Goal: Check status: Check status

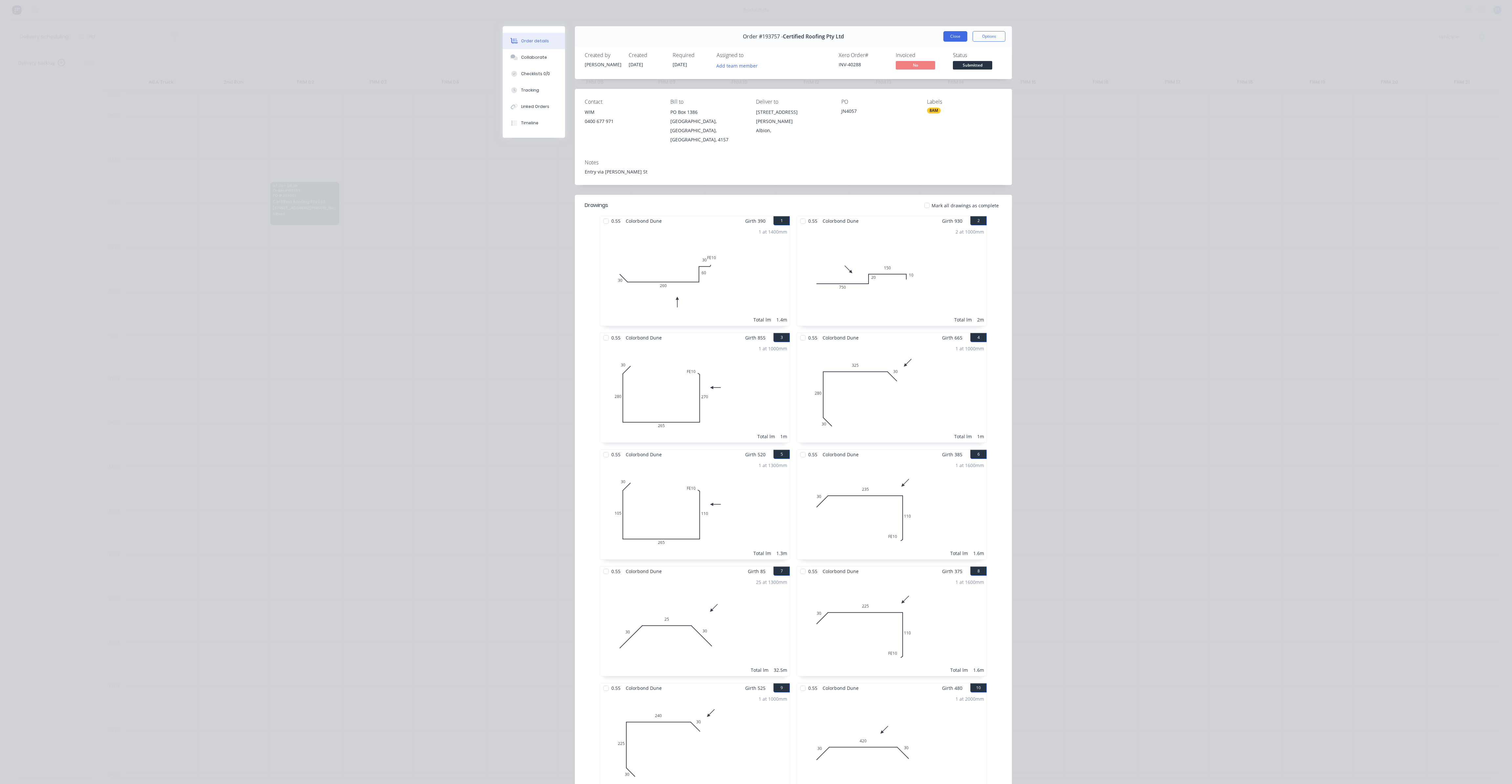
click at [951, 36] on button "Close" at bounding box center [955, 36] width 24 height 11
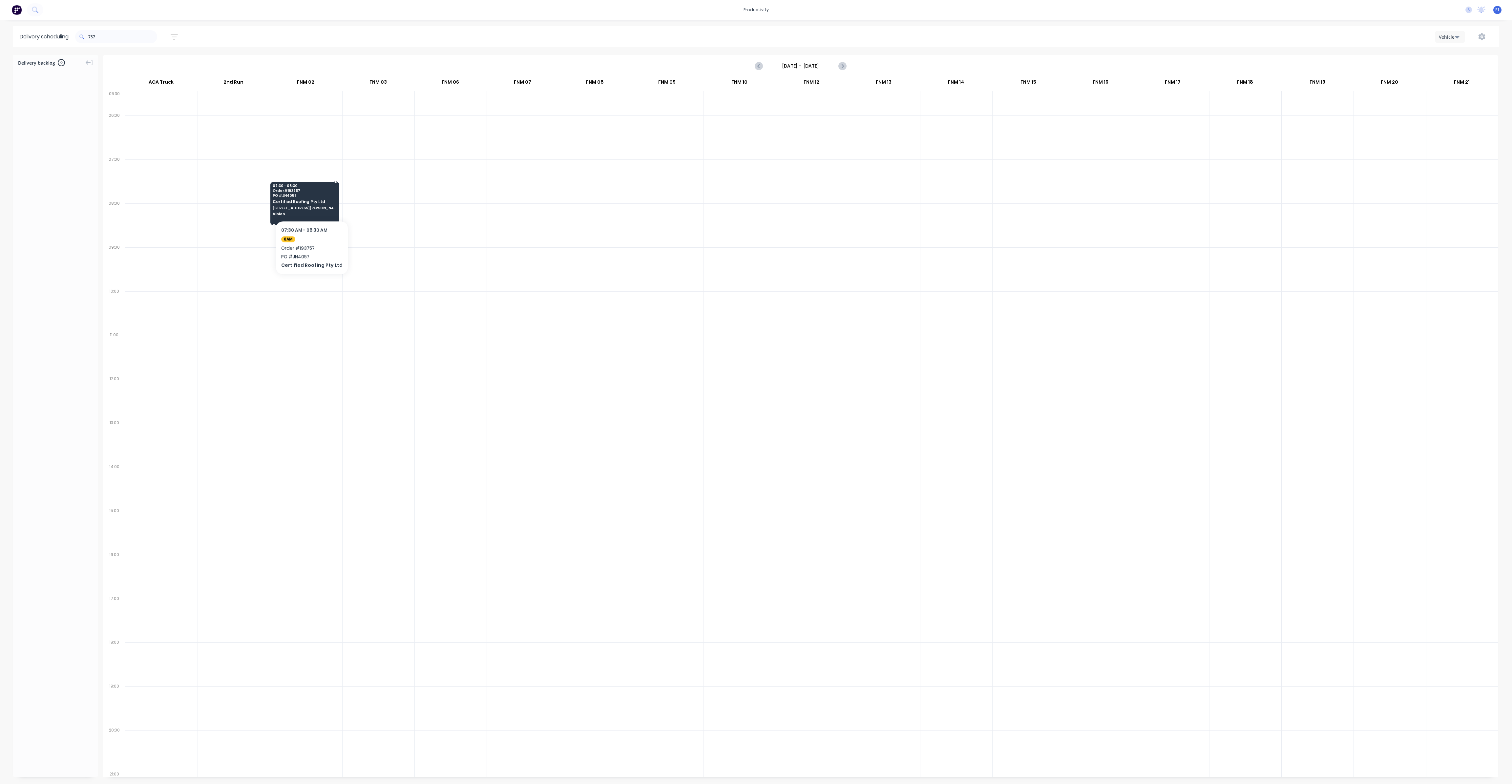
click at [309, 201] on span "Certified Roofing Pty Ltd" at bounding box center [305, 201] width 63 height 4
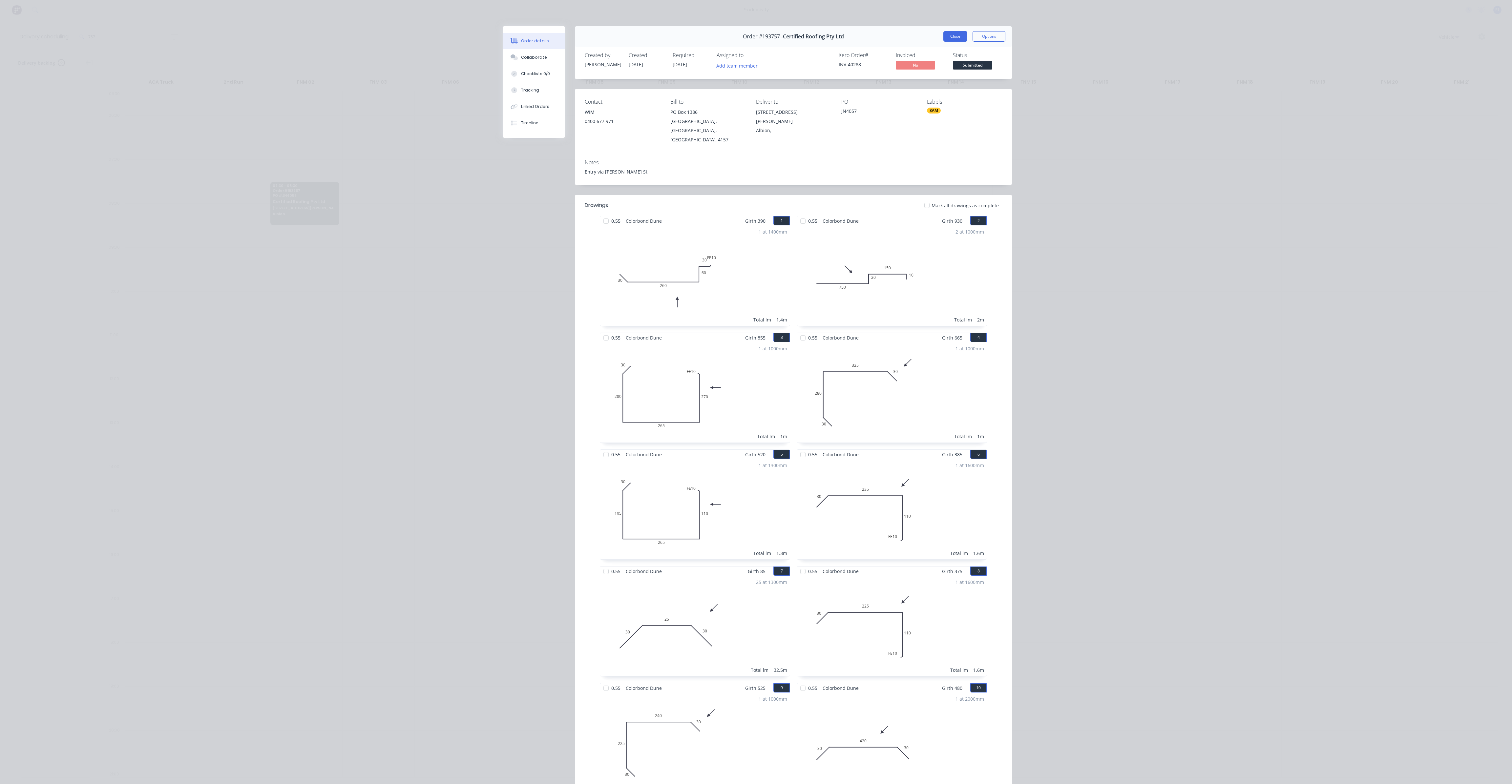
click at [951, 36] on button "Close" at bounding box center [955, 36] width 24 height 11
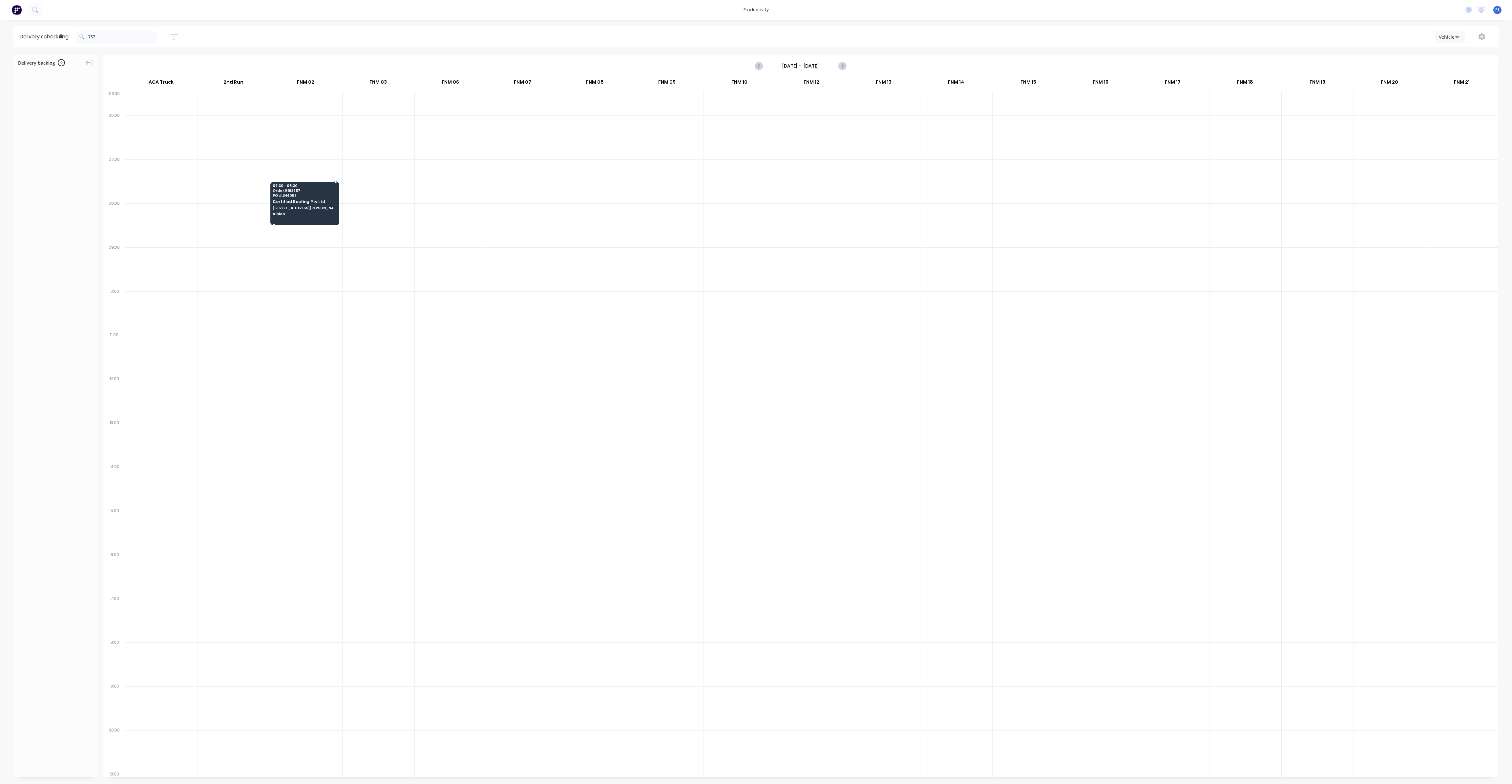
click at [288, 209] on div "07:30 - 08:30 Order # 193757 PO # JN4057 Certified Roofing Pty Ltd [STREET_ADDR…" at bounding box center [305, 200] width 68 height 37
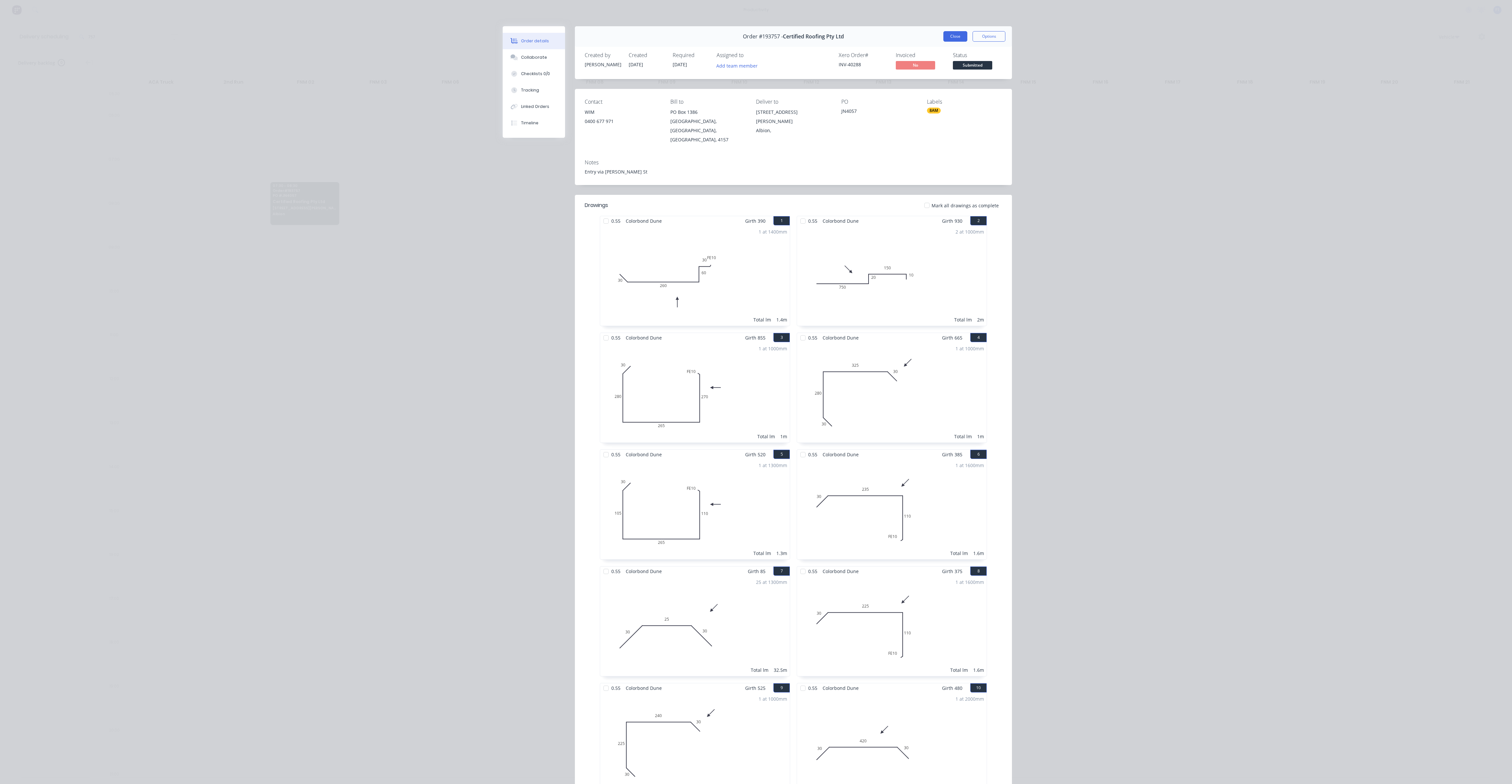
click at [943, 35] on button "Close" at bounding box center [955, 36] width 24 height 11
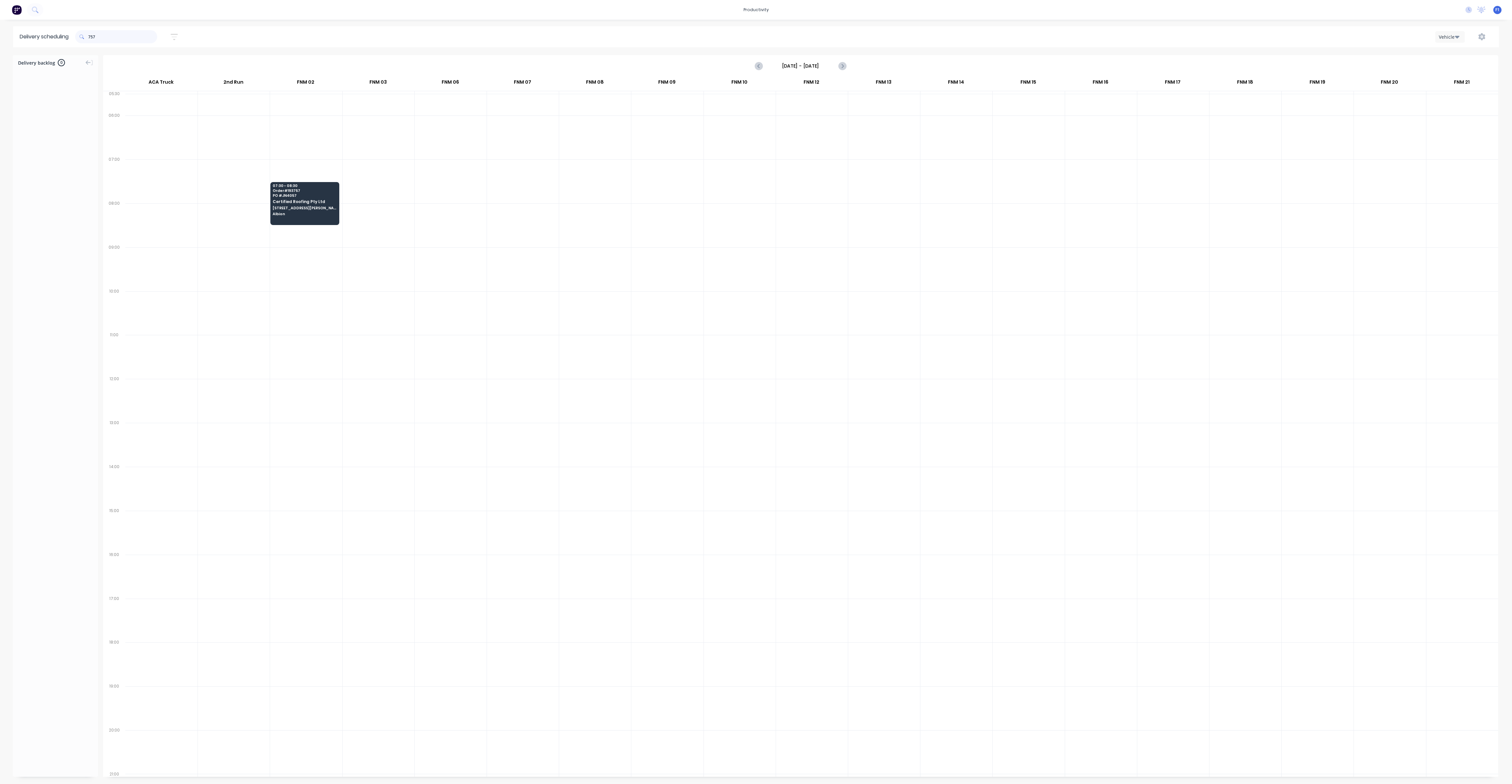
drag, startPoint x: 82, startPoint y: 41, endPoint x: 16, endPoint y: 43, distance: 66.0
click at [24, 45] on header "Delivery scheduling 757 Sort by Most recent Created date Required date Order nu…" at bounding box center [755, 37] width 1486 height 21
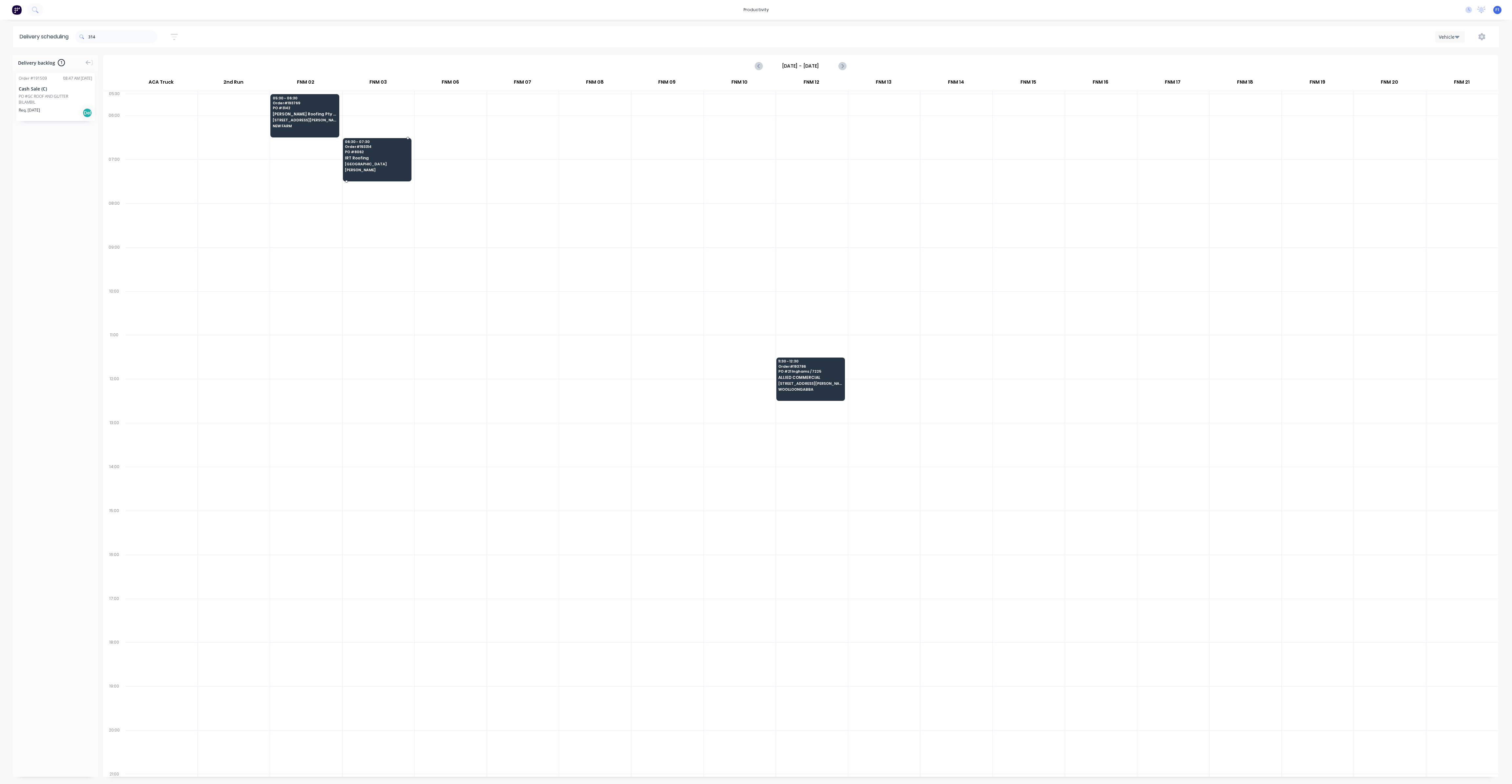
click at [355, 160] on div "06:30 - 07:30 Order # 193314 PO # 8062 IRT Roofing [GEOGRAPHIC_DATA]" at bounding box center [377, 156] width 68 height 37
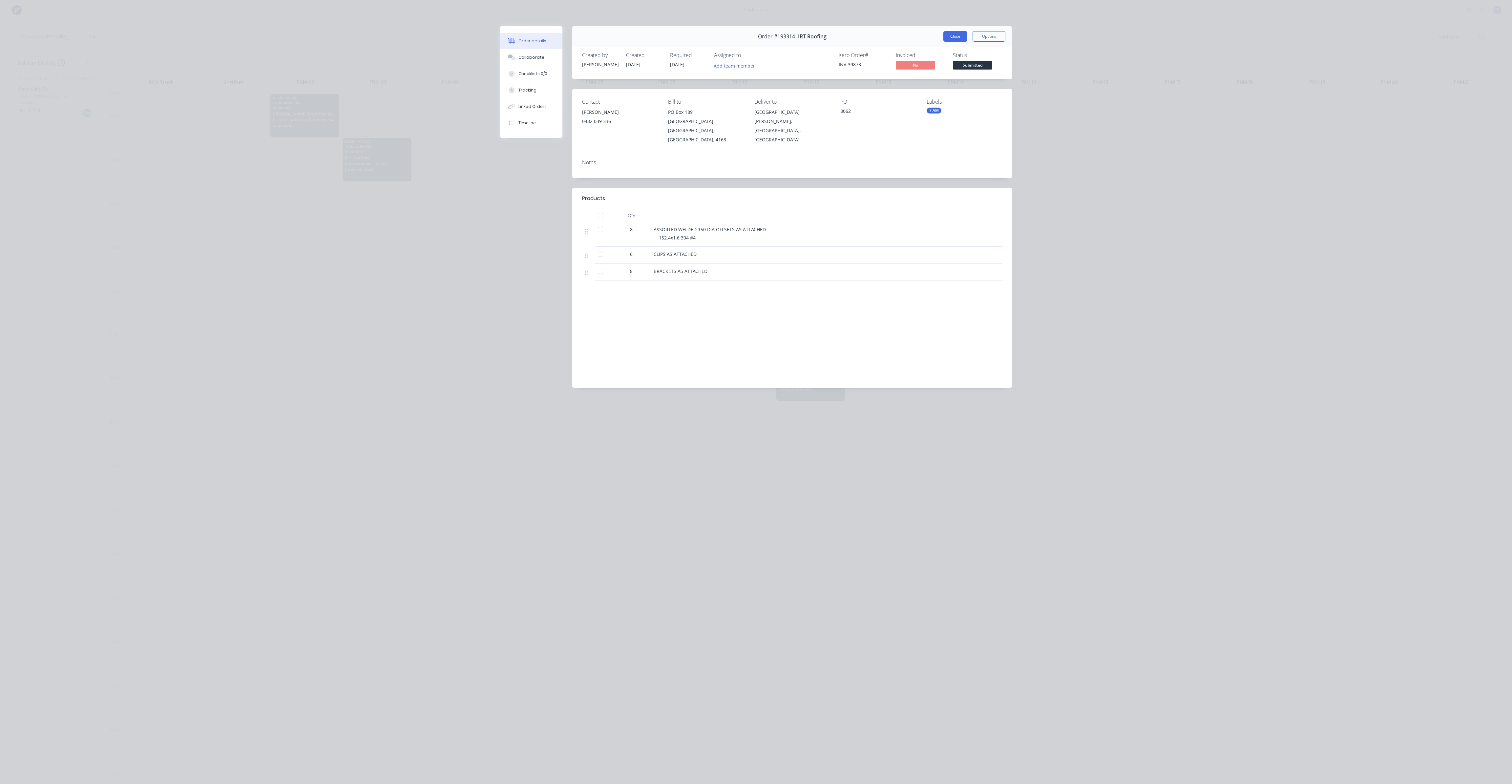
click at [956, 39] on button "Close" at bounding box center [955, 36] width 24 height 11
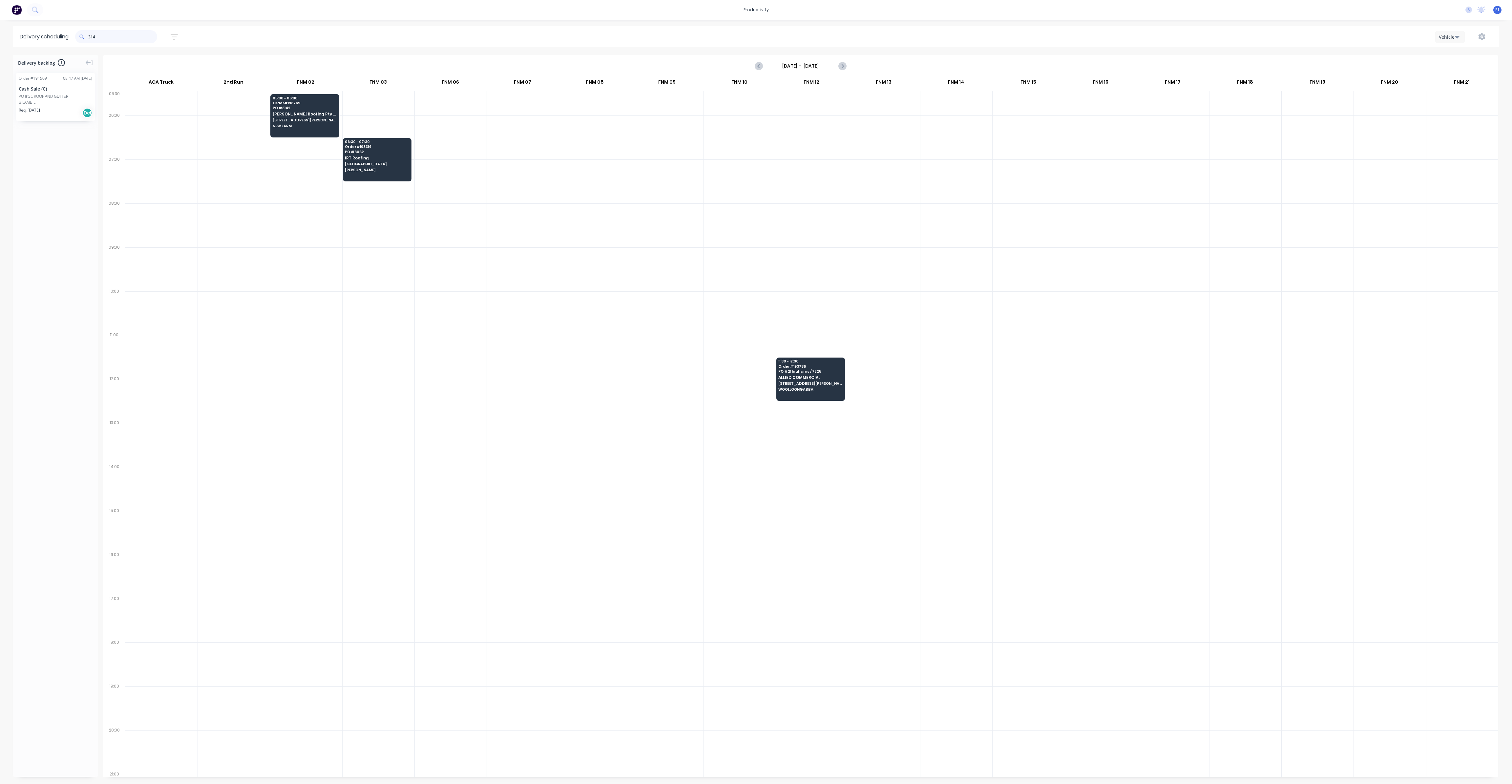
drag, startPoint x: 130, startPoint y: 39, endPoint x: 80, endPoint y: 36, distance: 50.1
click at [80, 36] on div "314" at bounding box center [116, 36] width 82 height 13
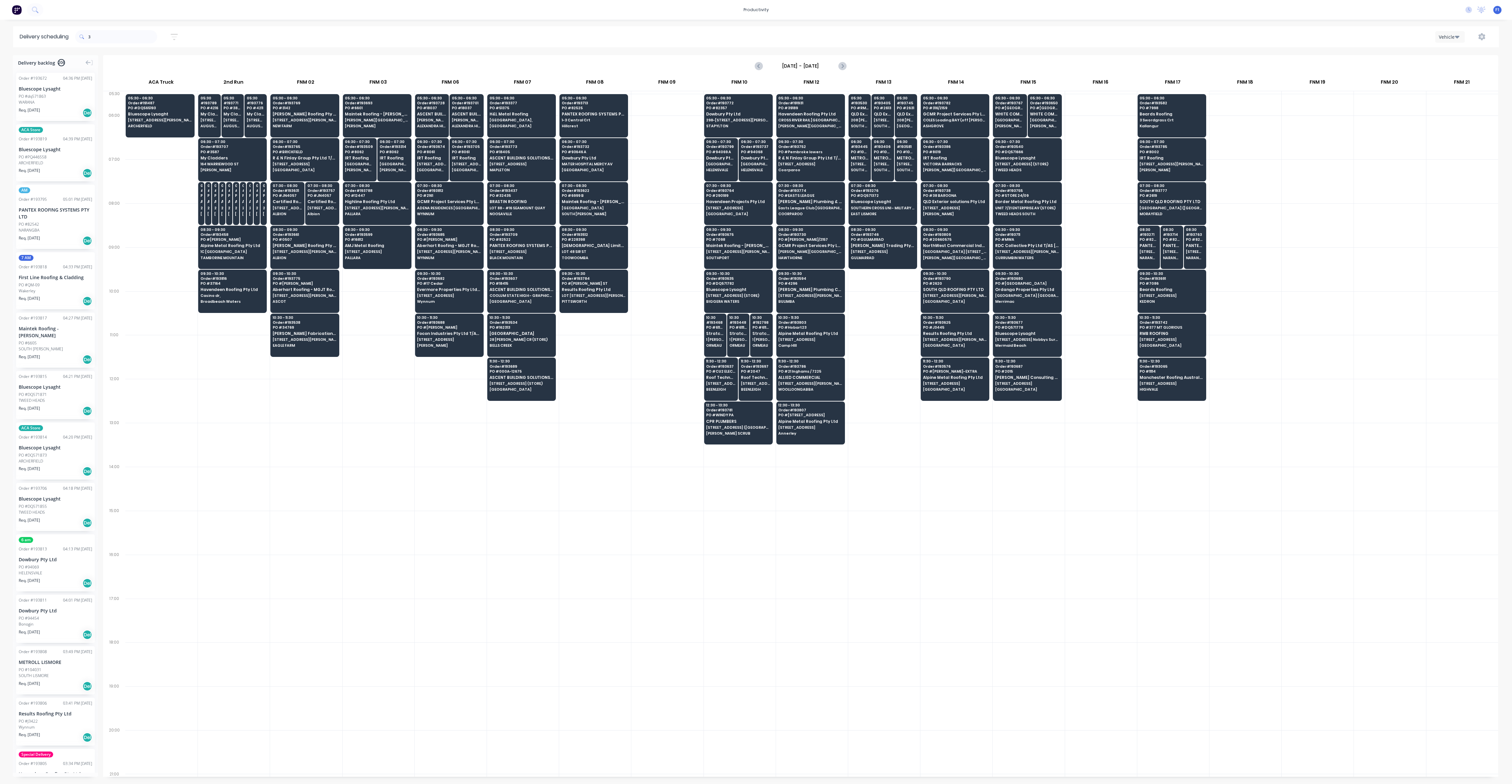
drag, startPoint x: 105, startPoint y: 43, endPoint x: 87, endPoint y: 38, distance: 18.7
click at [87, 38] on div "3" at bounding box center [116, 36] width 82 height 18
drag, startPoint x: 100, startPoint y: 35, endPoint x: 86, endPoint y: 36, distance: 14.0
click at [86, 36] on div "3" at bounding box center [116, 36] width 82 height 13
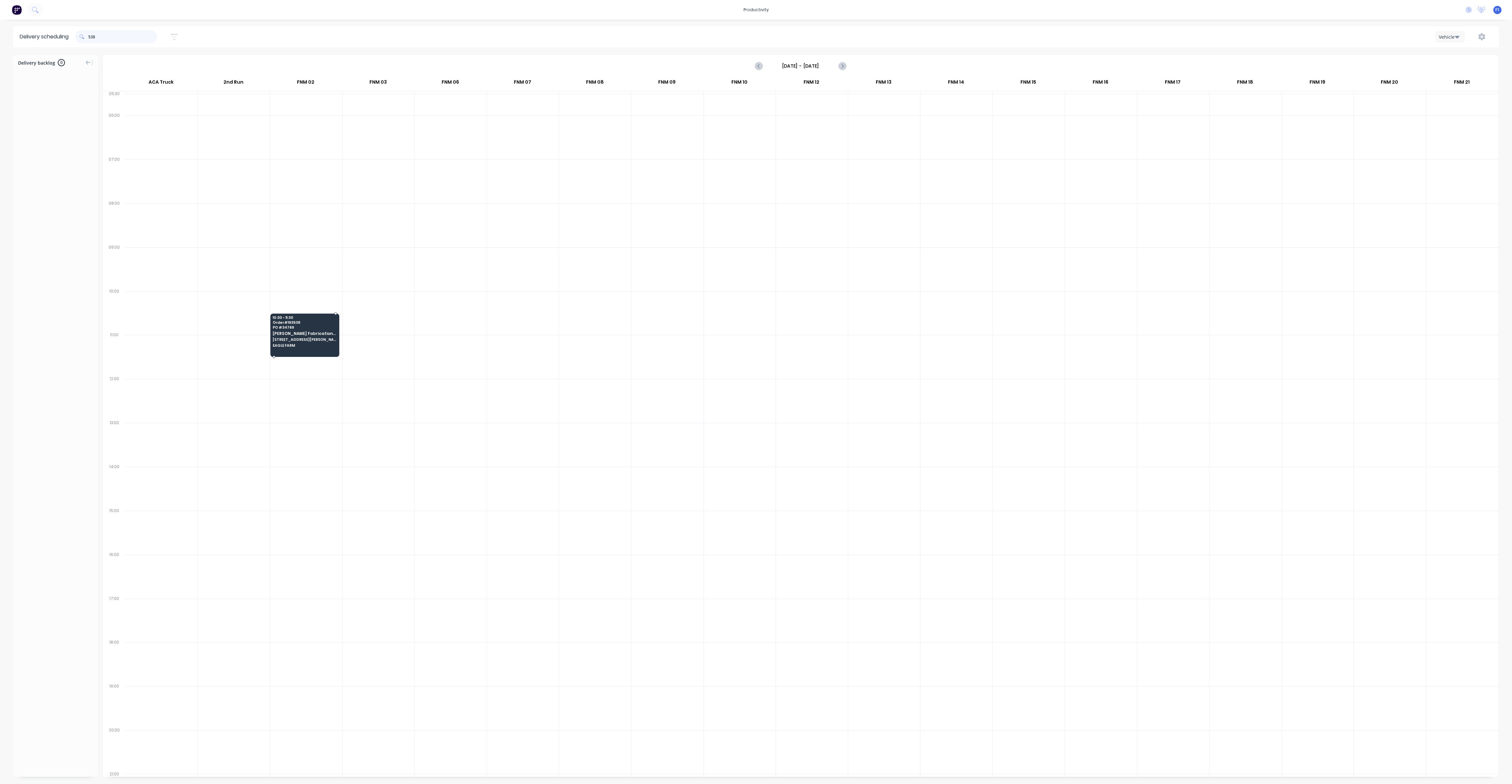
type input "538"
click at [288, 326] on span "PO # 34769" at bounding box center [305, 327] width 63 height 4
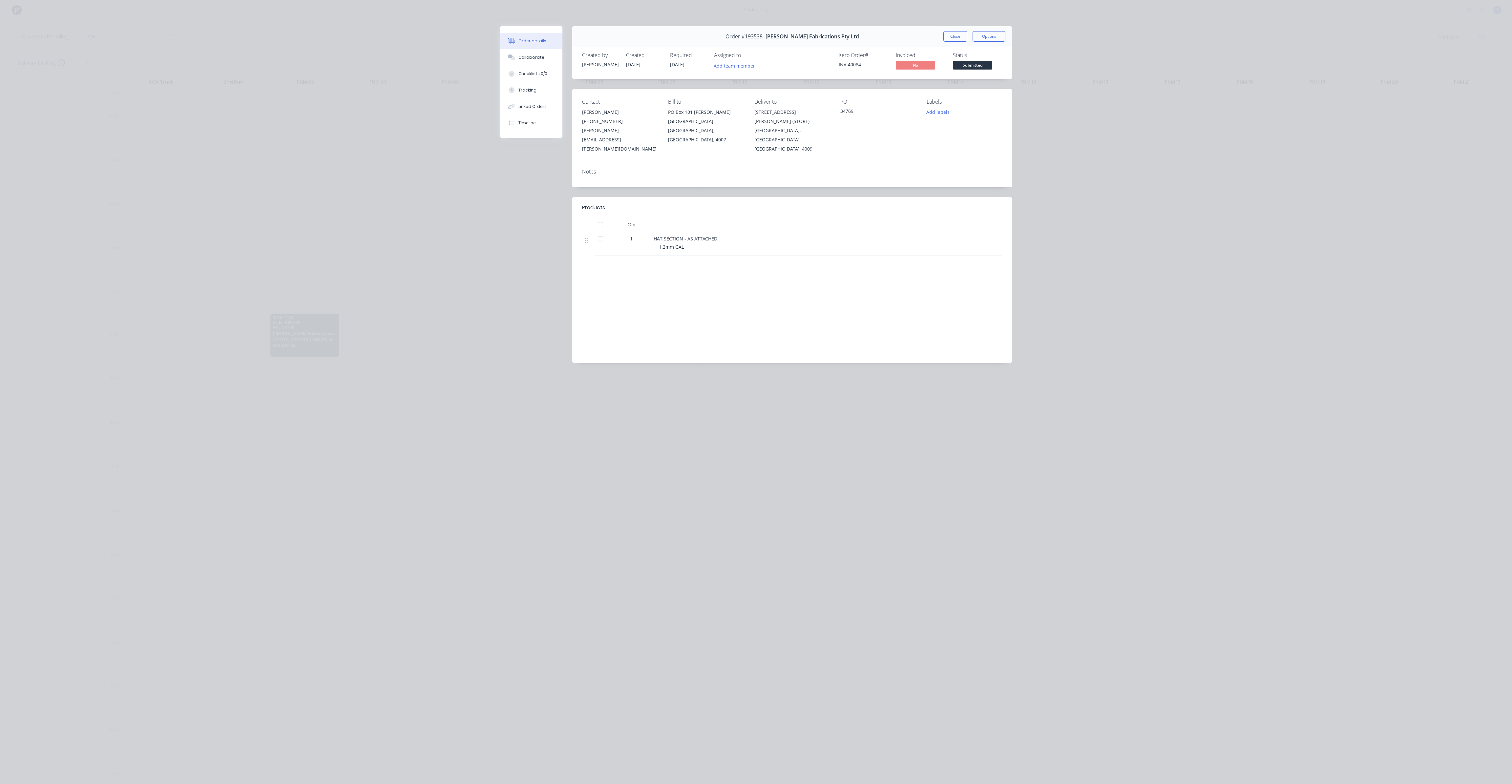
click at [722, 241] on div "Products Qty 1 HAT SECTION - AS ATTACHED 1.2mm GAL Labour $0.00 Sub total $0.00…" at bounding box center [792, 280] width 440 height 165
click at [950, 39] on button "Close" at bounding box center [955, 36] width 24 height 11
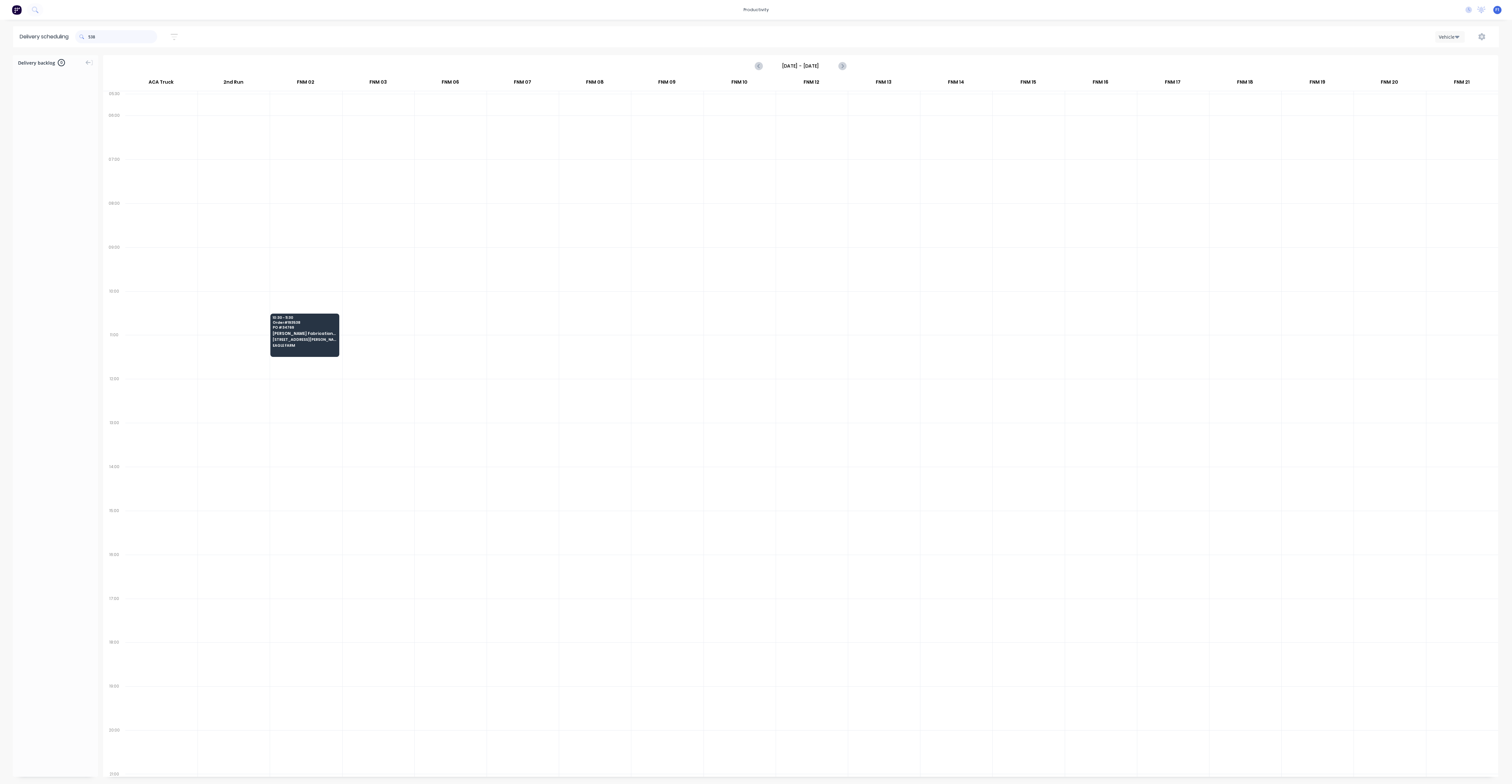
click at [126, 39] on input "538" at bounding box center [122, 36] width 69 height 13
click at [394, 157] on span "IRT Roofing" at bounding box center [394, 158] width 29 height 4
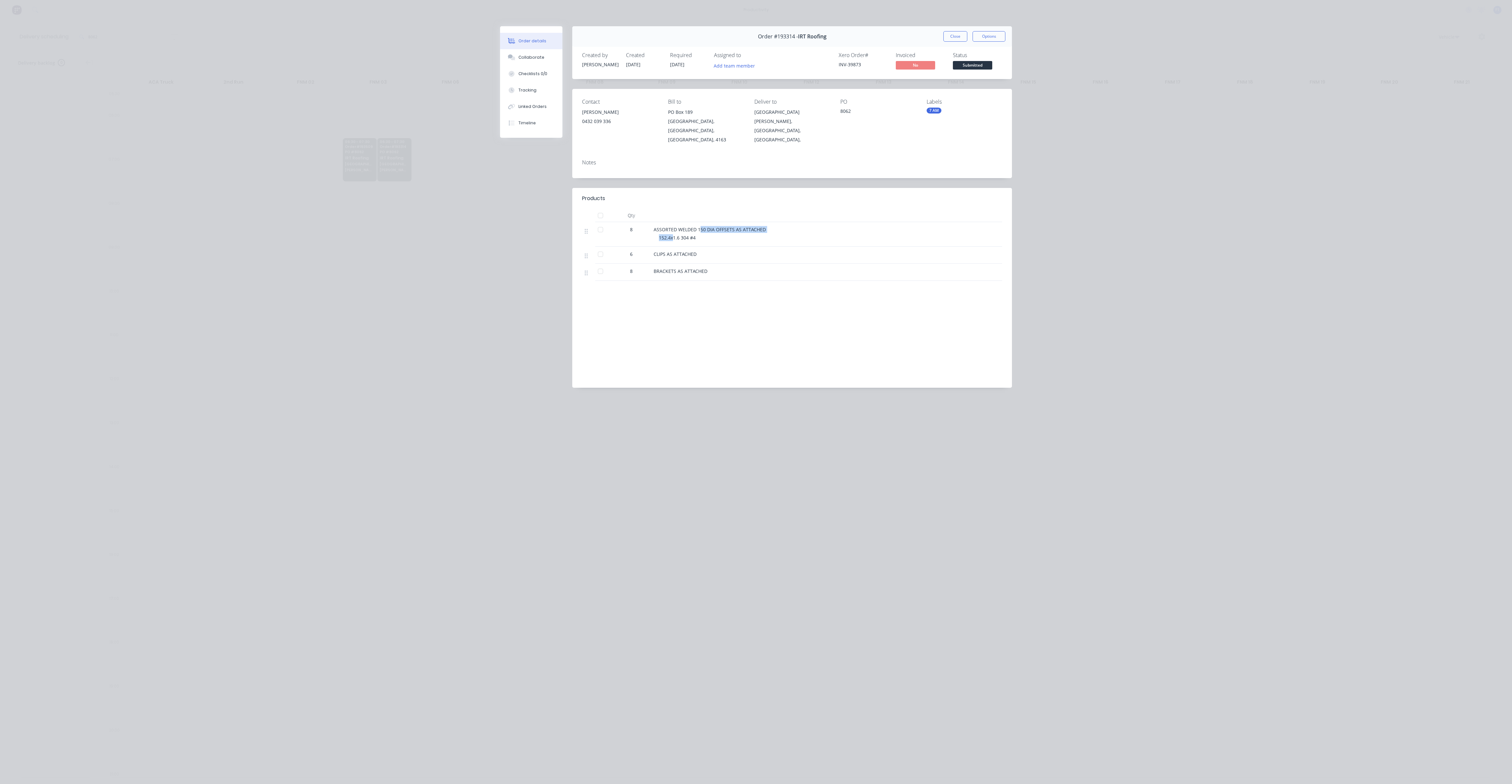
drag, startPoint x: 673, startPoint y: 225, endPoint x: 700, endPoint y: 221, distance: 27.3
click at [700, 222] on div "ASSORTED WELDED 150 DIA OFFSETS AS ATTACHED 152.4x1.6 304 #4" at bounding box center [782, 234] width 262 height 25
drag, startPoint x: 690, startPoint y: 225, endPoint x: 677, endPoint y: 225, distance: 13.0
click at [680, 235] on span "152.4x1.6 304 #4" at bounding box center [677, 238] width 37 height 6
drag, startPoint x: 668, startPoint y: 220, endPoint x: 728, endPoint y: 219, distance: 60.0
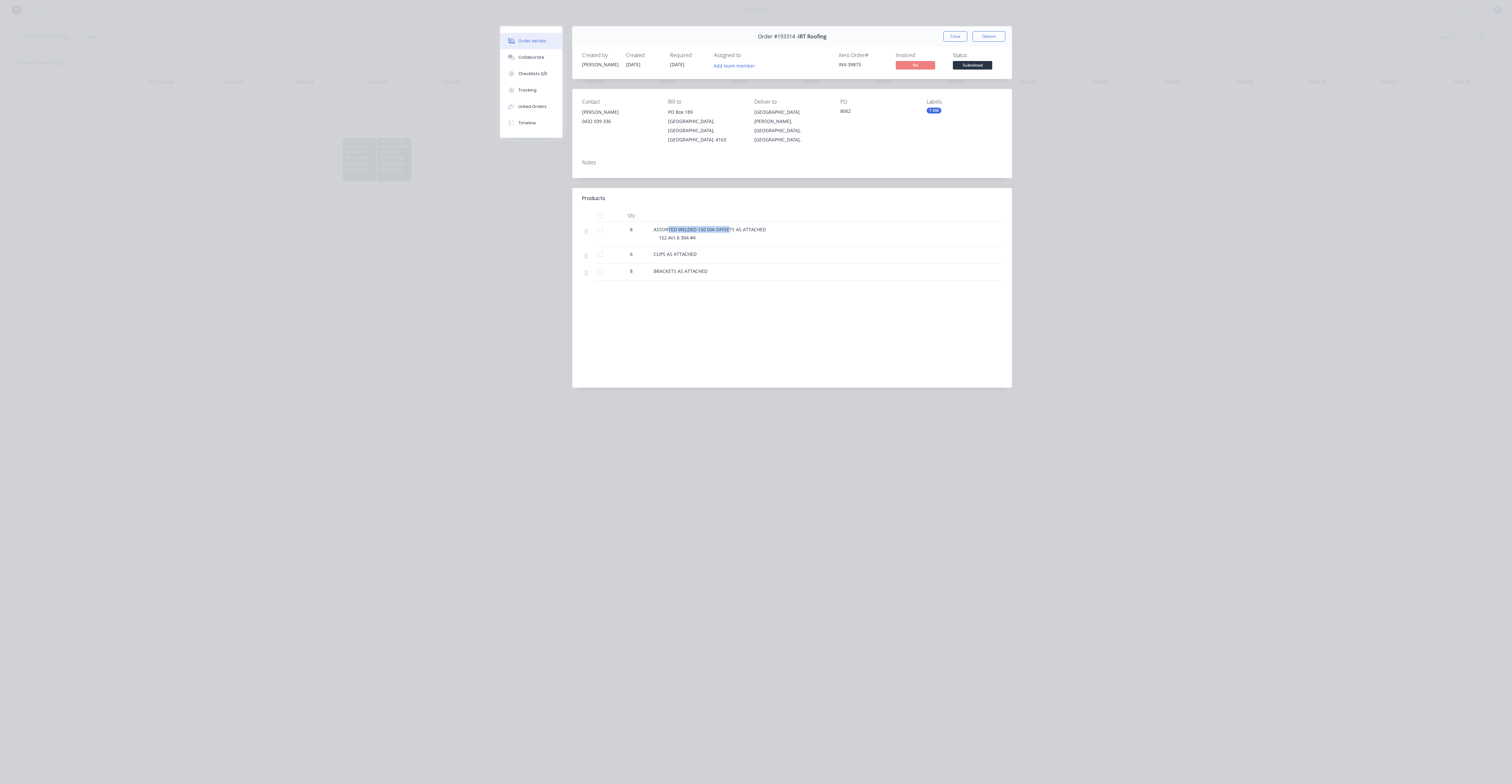
click at [728, 227] on span "ASSORTED WELDED 150 DIA OFFSETS AS ATTACHED" at bounding box center [710, 229] width 112 height 6
click at [957, 36] on button "Close" at bounding box center [955, 36] width 24 height 11
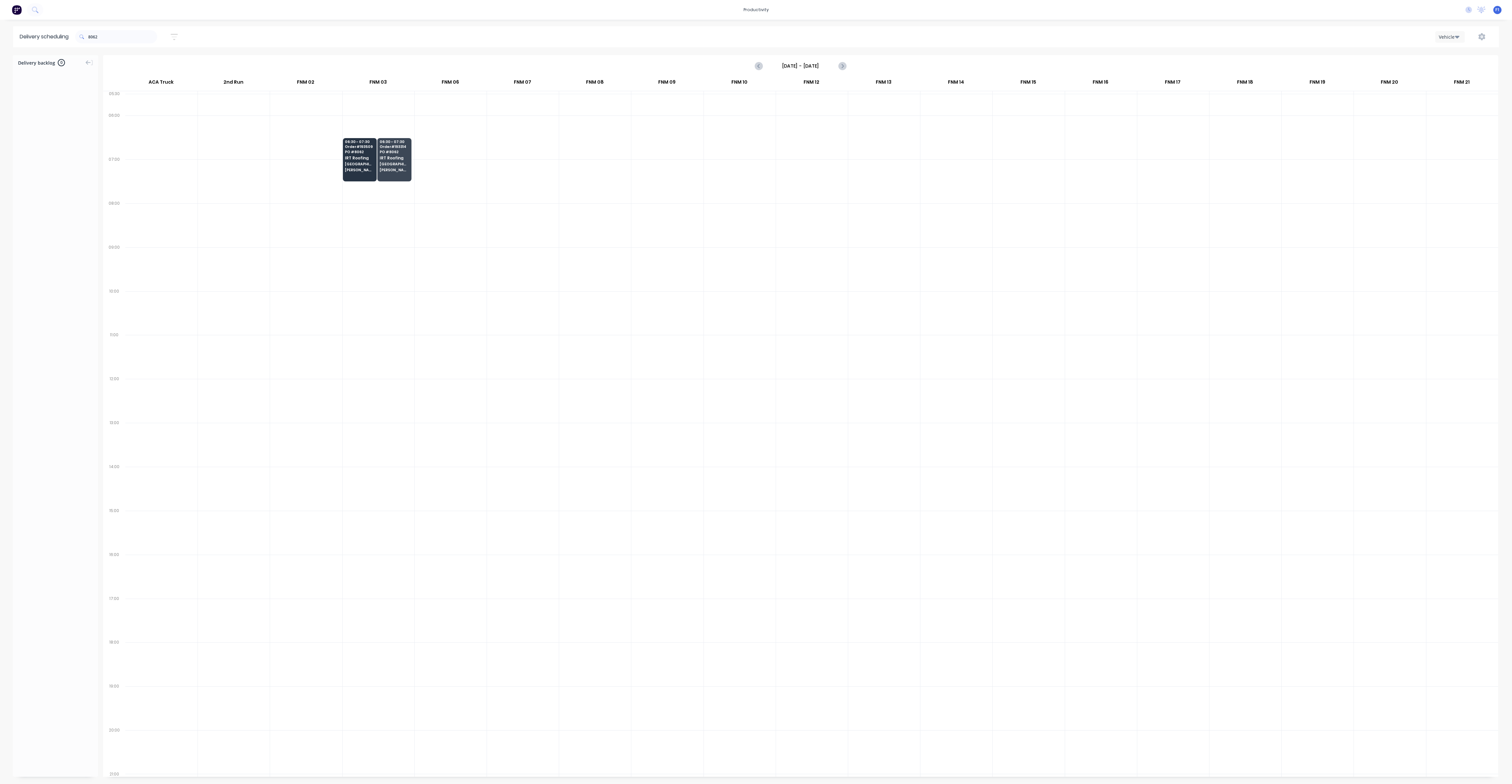
click at [159, 38] on div "8062 Sort by Most recent Created date Required date Order number Customer name …" at bounding box center [130, 36] width 110 height 18
click at [117, 37] on input "8062" at bounding box center [122, 36] width 69 height 13
type input "8"
type input "[PERSON_NAME]"
drag, startPoint x: 116, startPoint y: 37, endPoint x: 63, endPoint y: 32, distance: 53.2
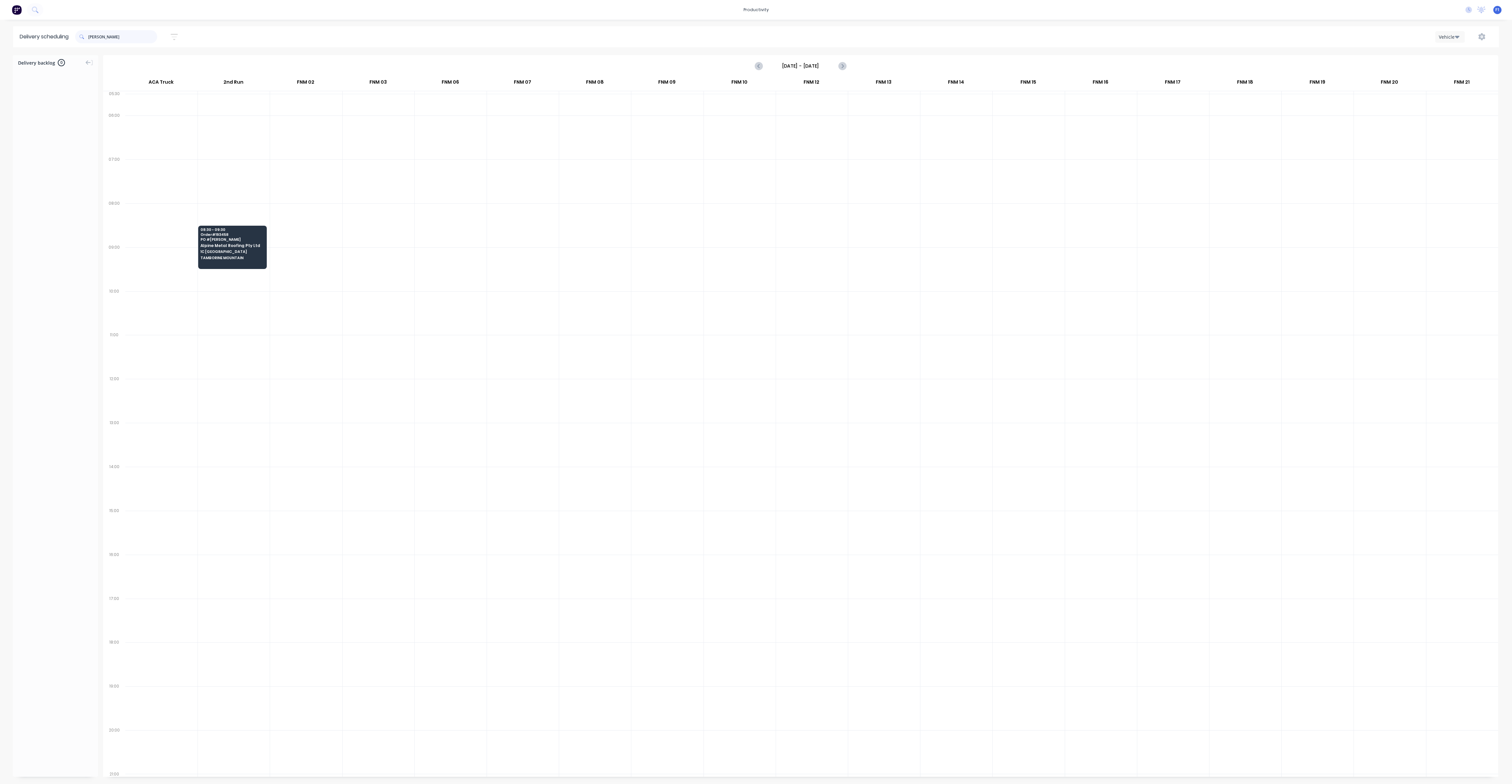
click at [65, 30] on header "Delivery scheduling [PERSON_NAME] Sort by Most recent Created date Required dat…" at bounding box center [755, 37] width 1486 height 21
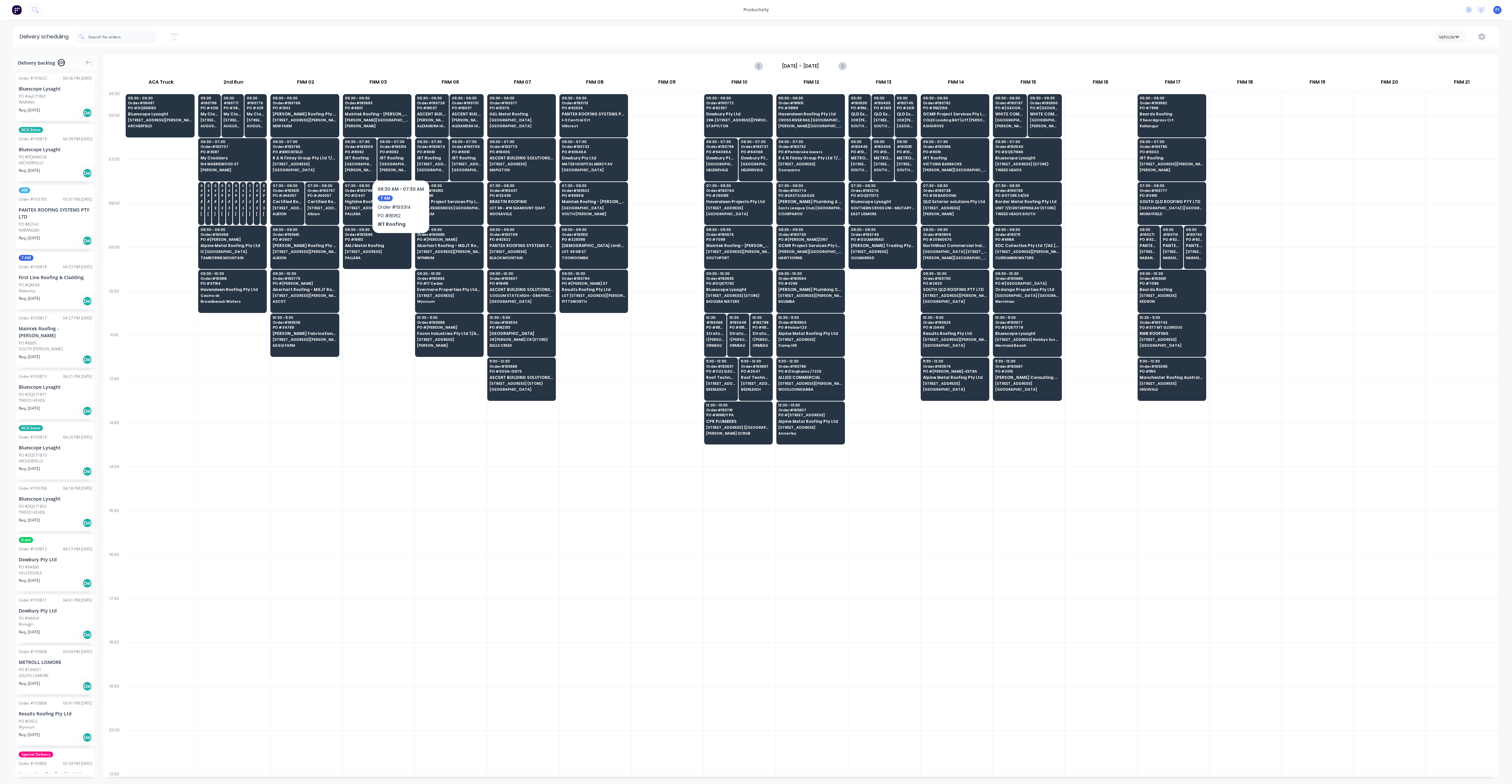
click at [400, 160] on div "06:30 - 07:30 Order # 193314 PO # 8062 IRT Roofing [GEOGRAPHIC_DATA]" at bounding box center [394, 156] width 33 height 37
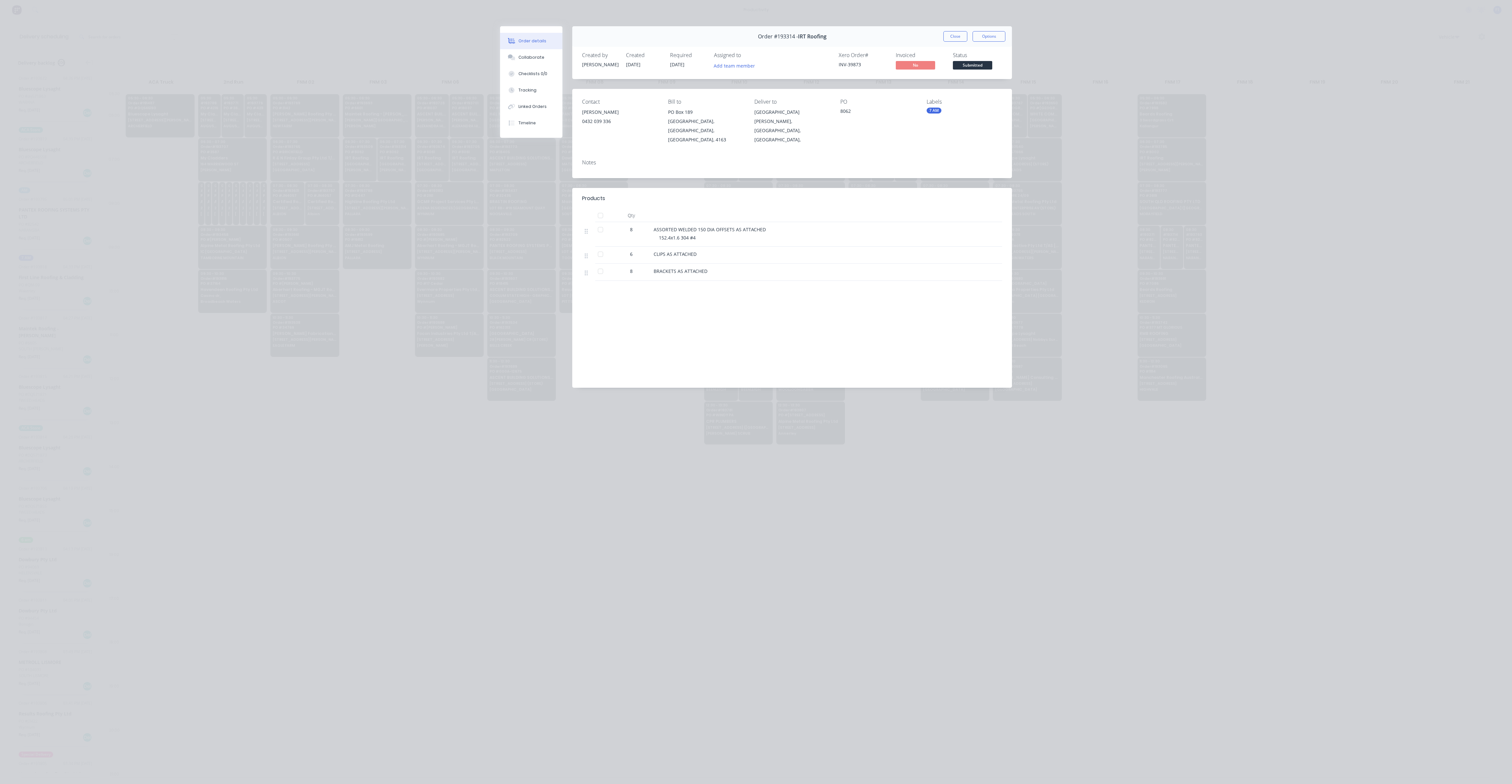
click at [964, 35] on button "Close" at bounding box center [955, 36] width 24 height 11
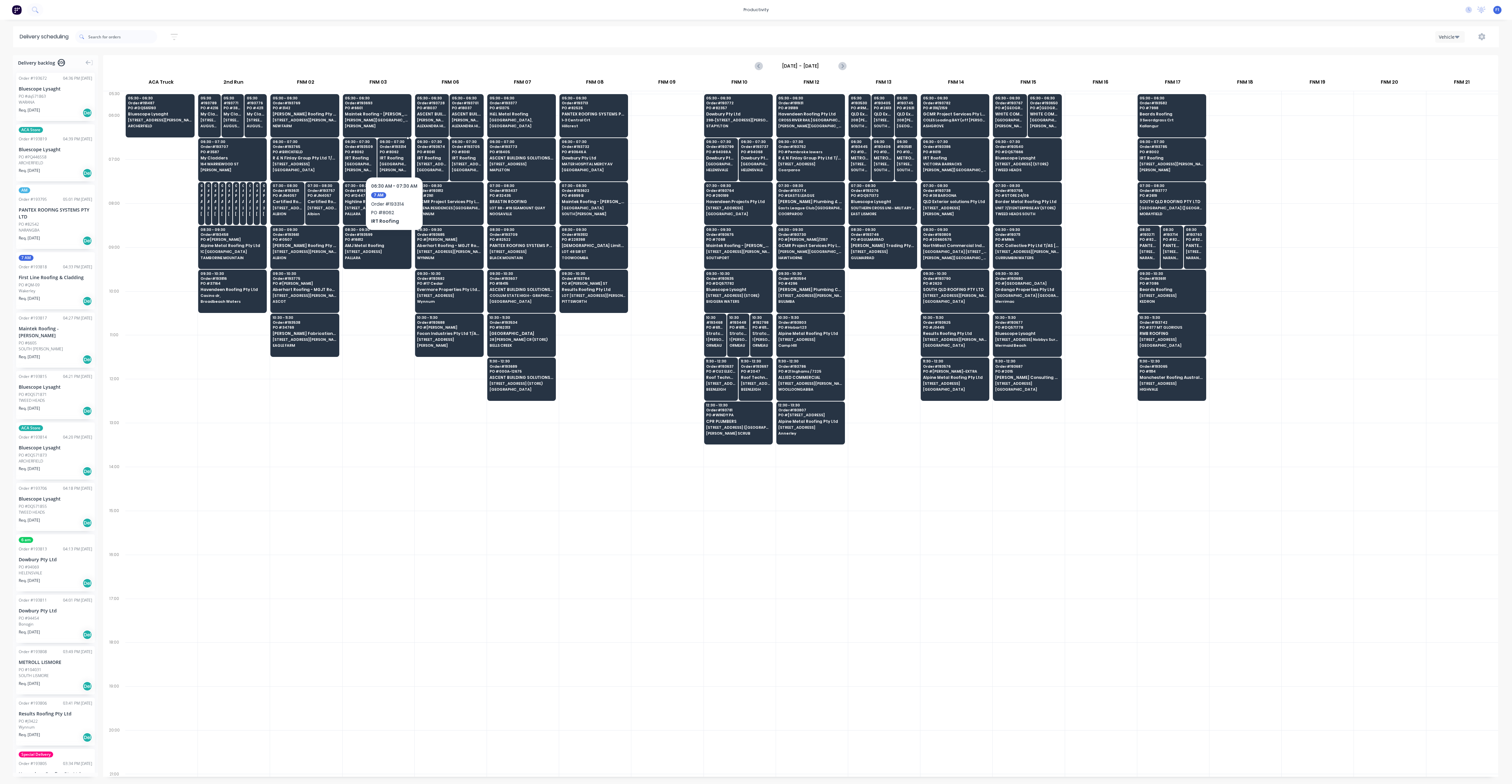
click at [391, 160] on div "06:30 - 07:30 Order # 193314 PO # 8062 IRT Roofing [GEOGRAPHIC_DATA]" at bounding box center [394, 156] width 33 height 37
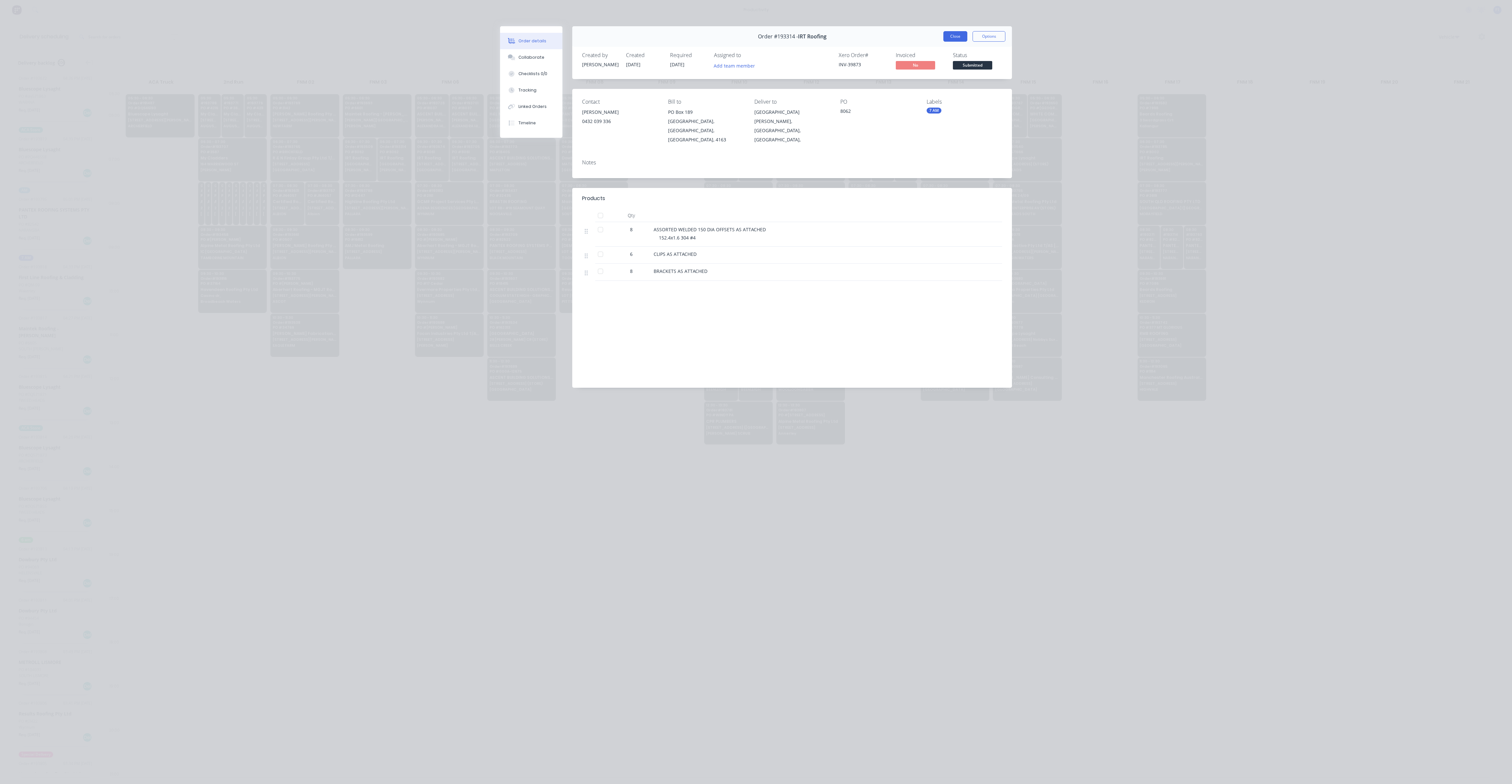
click at [961, 38] on button "Close" at bounding box center [955, 36] width 24 height 11
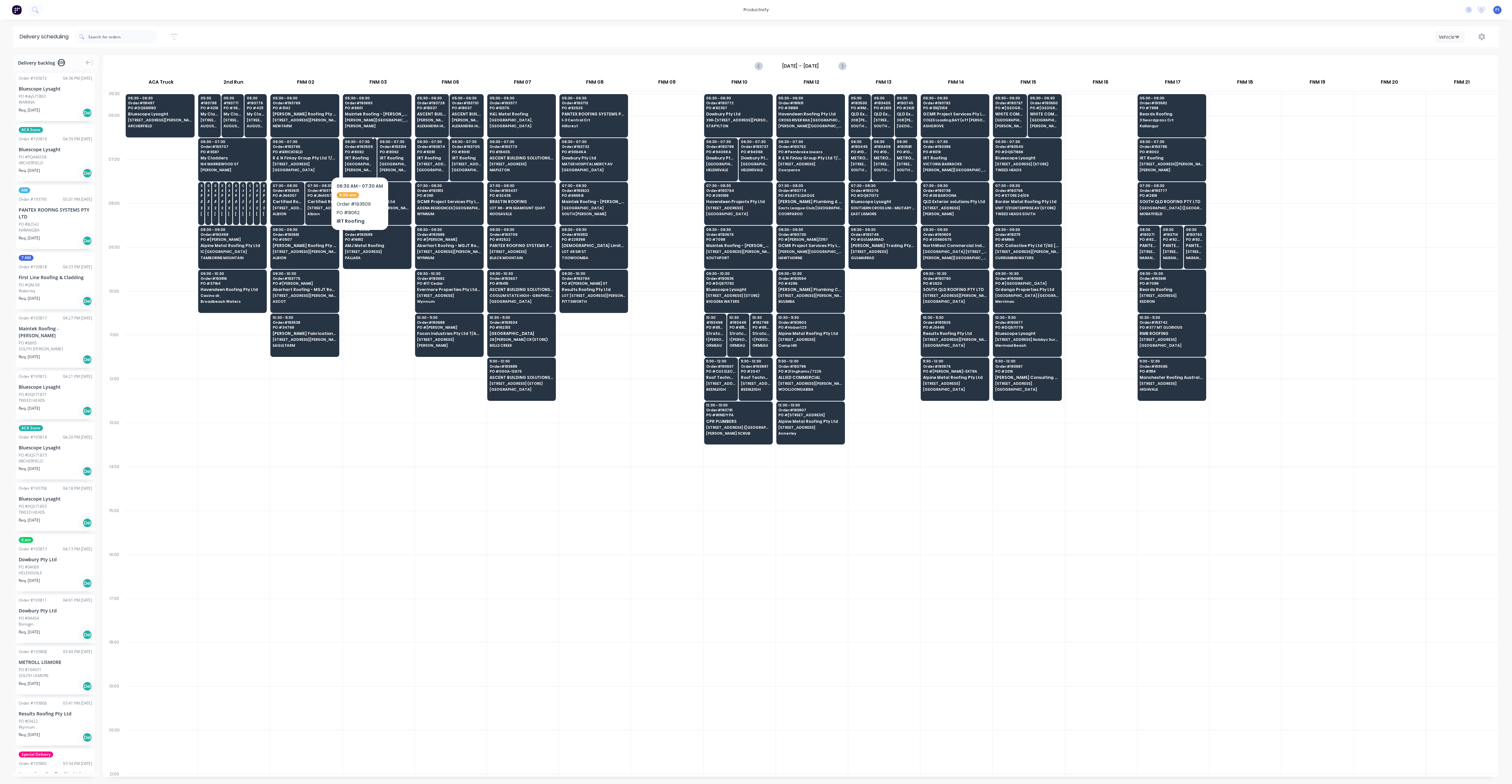
click at [356, 158] on span "IRT Roofing" at bounding box center [360, 158] width 29 height 4
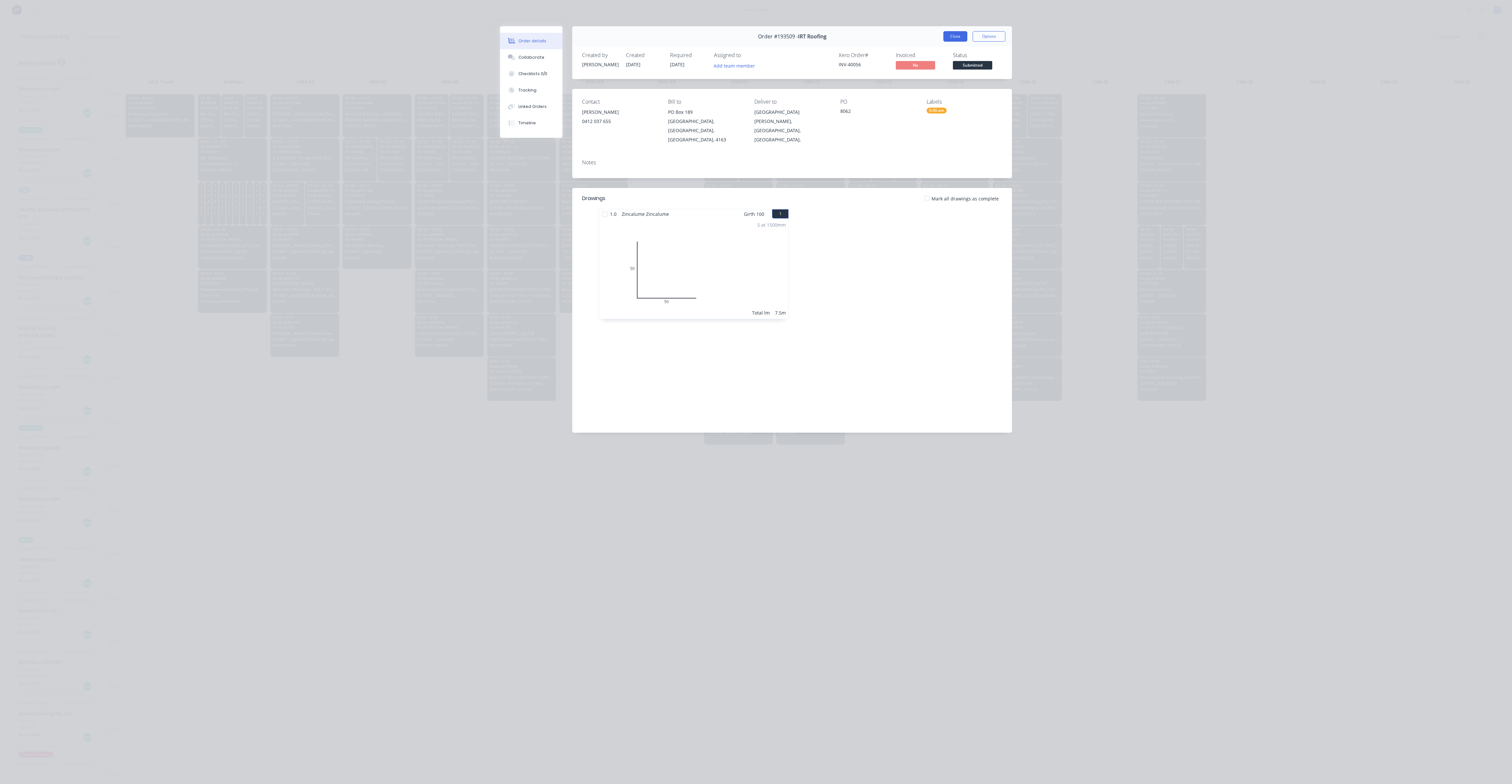
click at [950, 38] on button "Close" at bounding box center [955, 36] width 24 height 11
